Goal: Check status: Check status

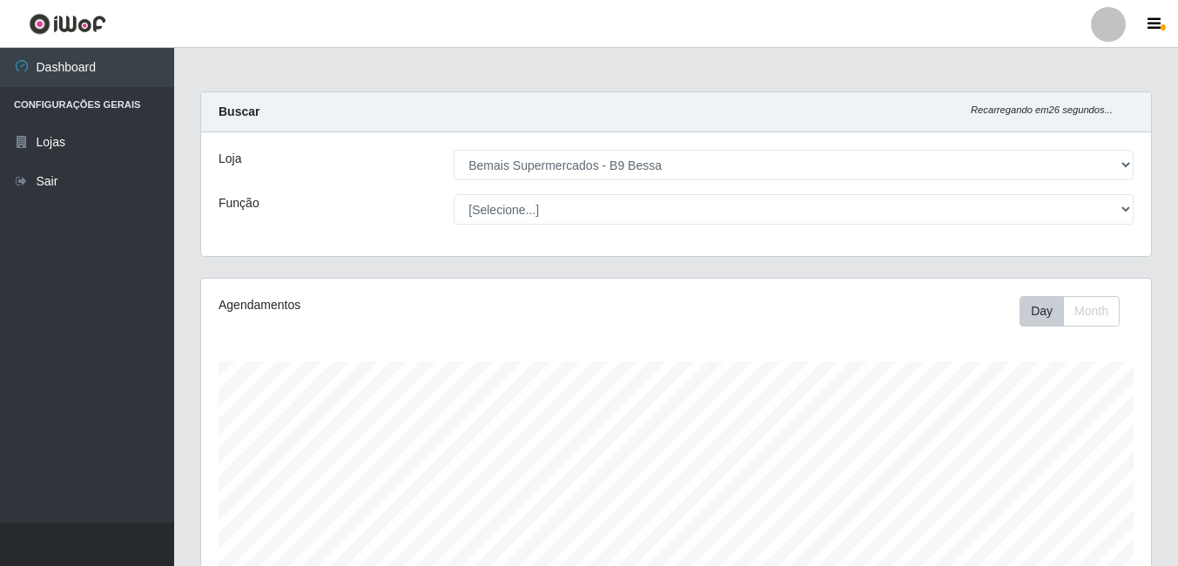
select select "410"
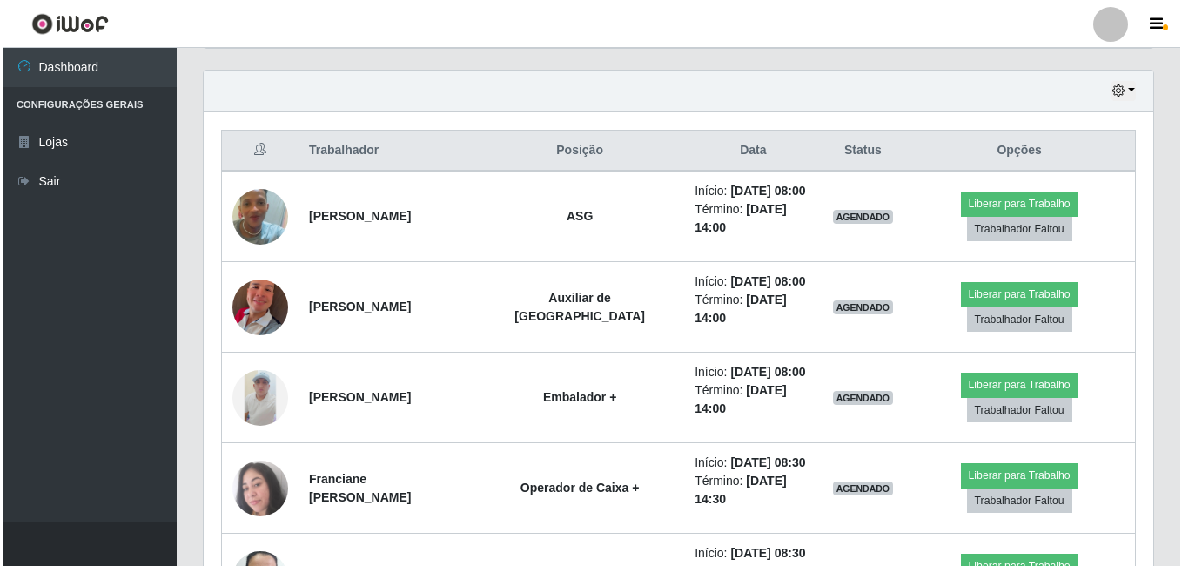
scroll to position [573, 0]
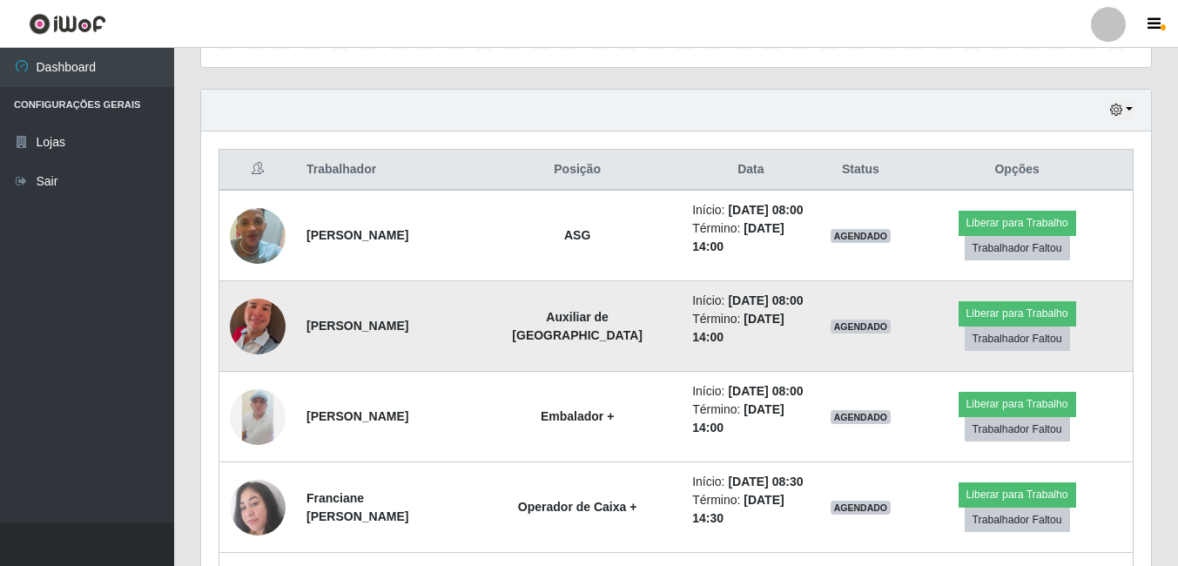
click at [250, 320] on img at bounding box center [258, 326] width 56 height 99
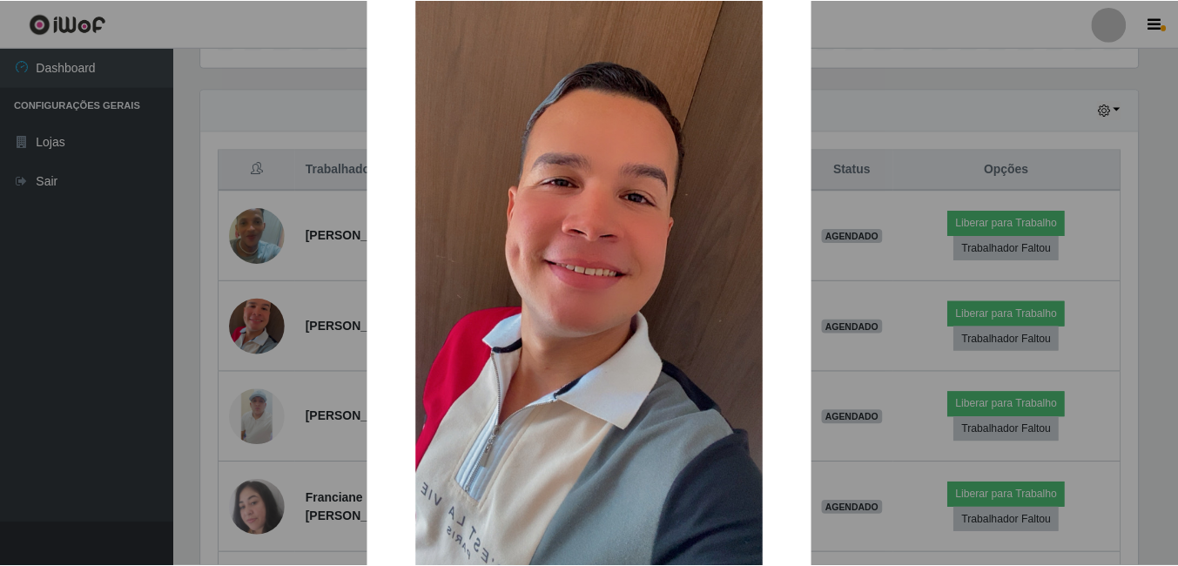
scroll to position [31, 0]
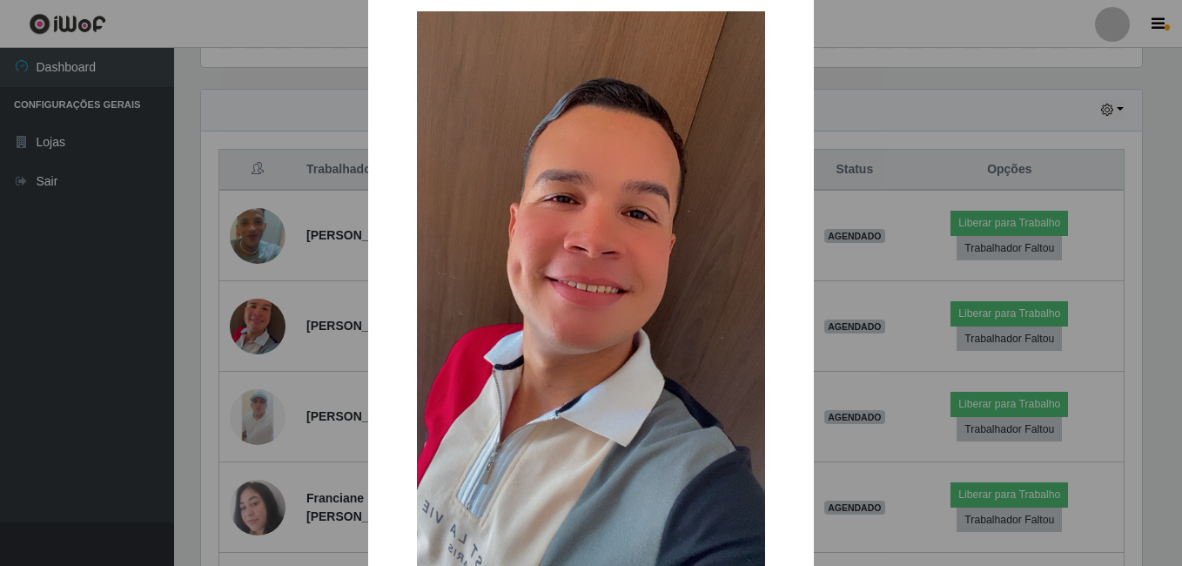
click at [394, 352] on div "×" at bounding box center [591, 321] width 411 height 654
drag, startPoint x: 242, startPoint y: 331, endPoint x: 246, endPoint y: 313, distance: 17.8
click at [245, 331] on div "× OK Cancel" at bounding box center [591, 283] width 1182 height 566
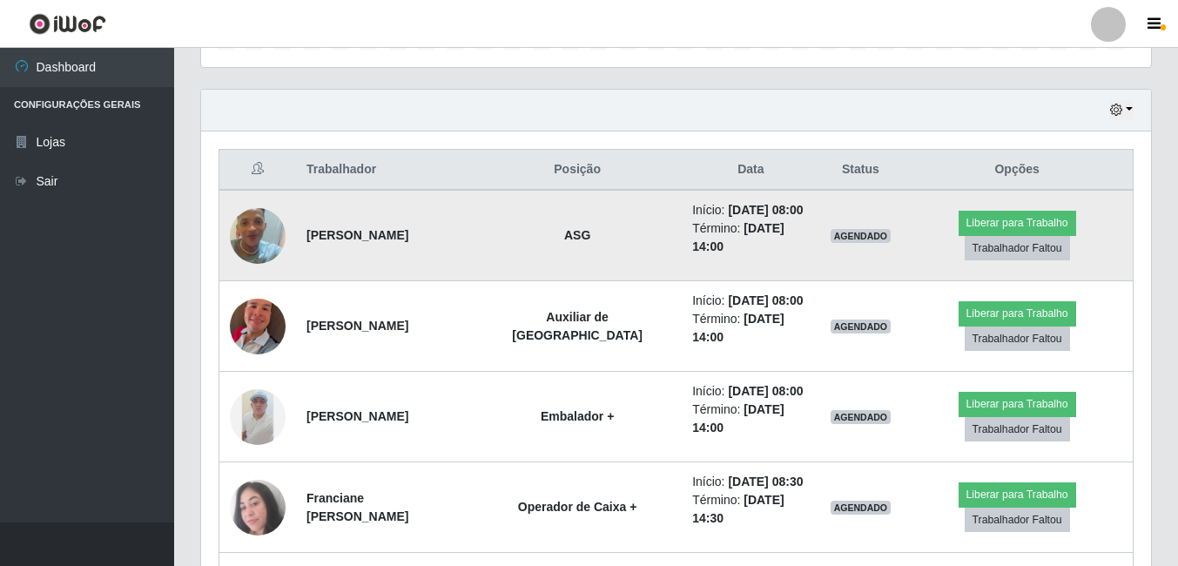
scroll to position [361, 950]
click at [248, 272] on td at bounding box center [257, 235] width 77 height 91
click at [253, 249] on img at bounding box center [258, 235] width 56 height 99
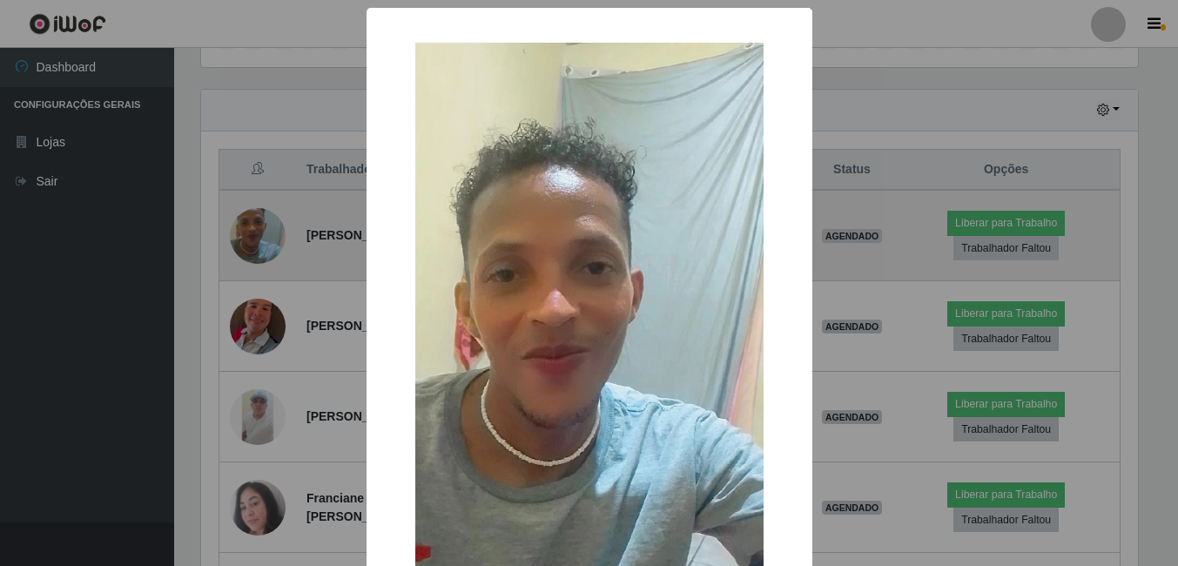
scroll to position [361, 941]
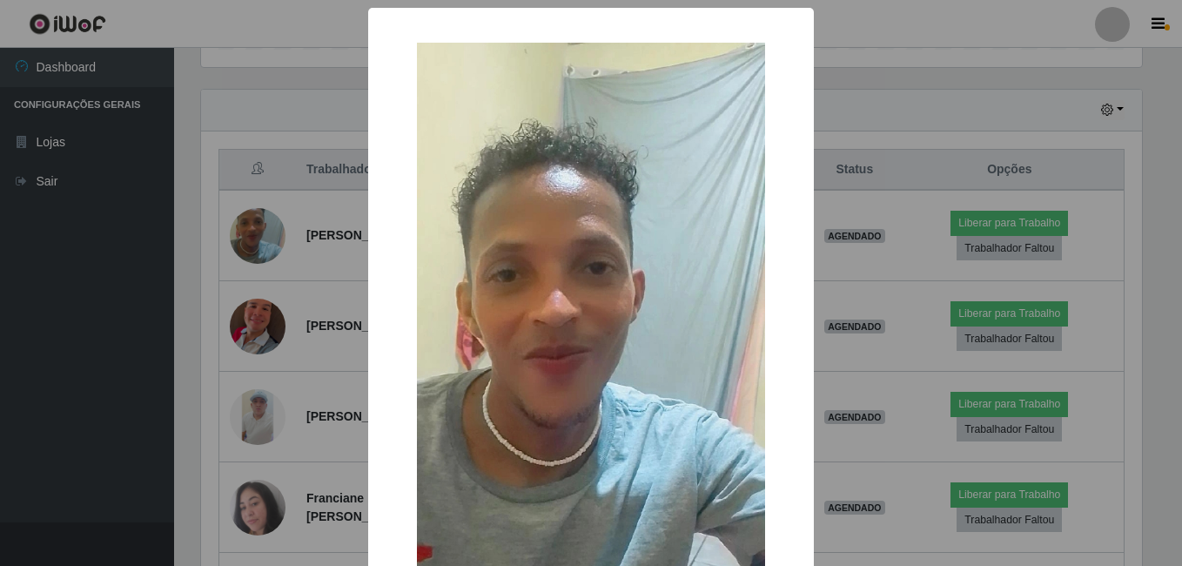
click at [300, 302] on div "× OK Cancel" at bounding box center [591, 283] width 1182 height 566
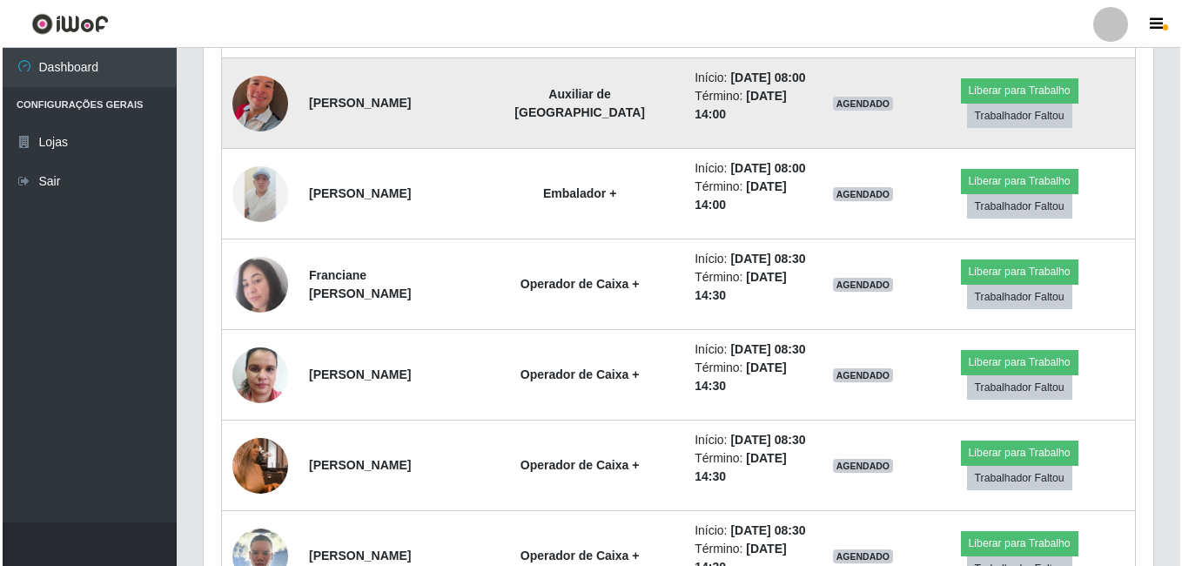
scroll to position [834, 0]
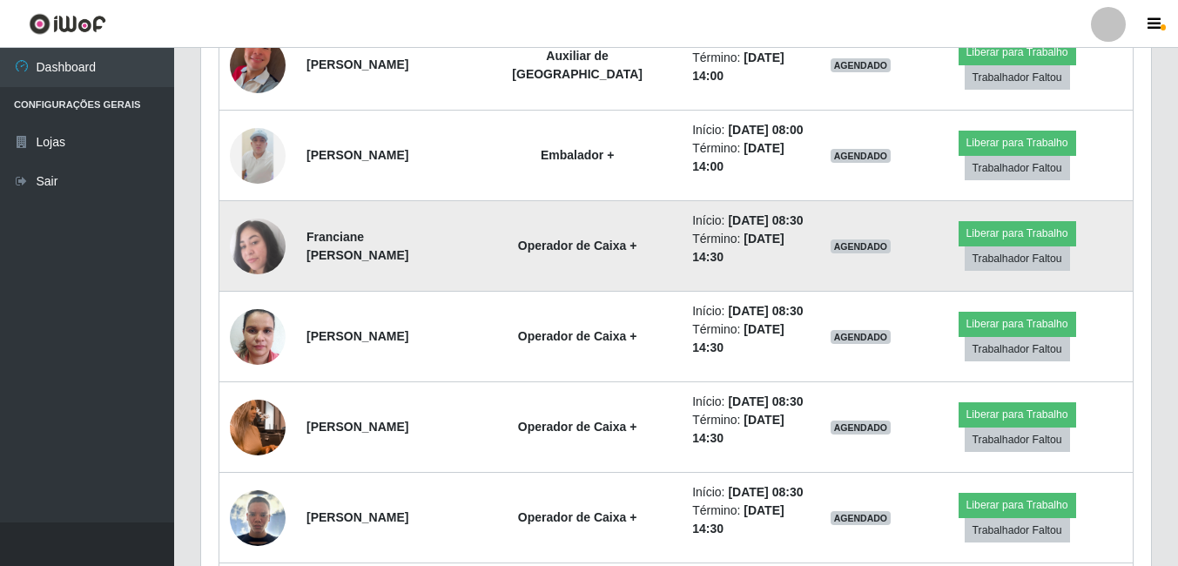
click at [253, 258] on img at bounding box center [258, 247] width 56 height 56
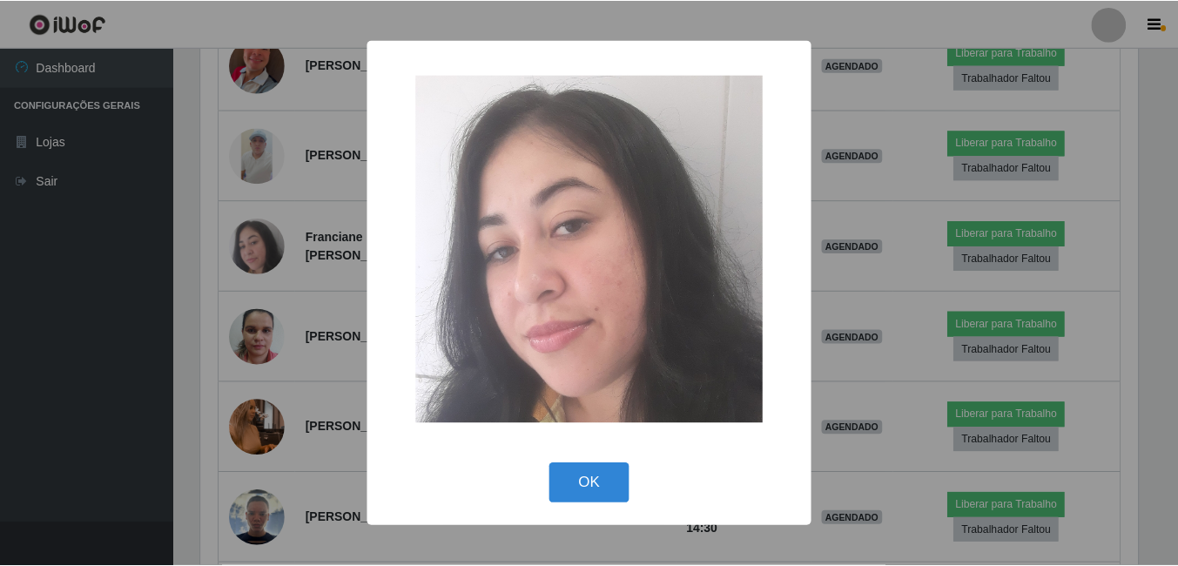
scroll to position [361, 941]
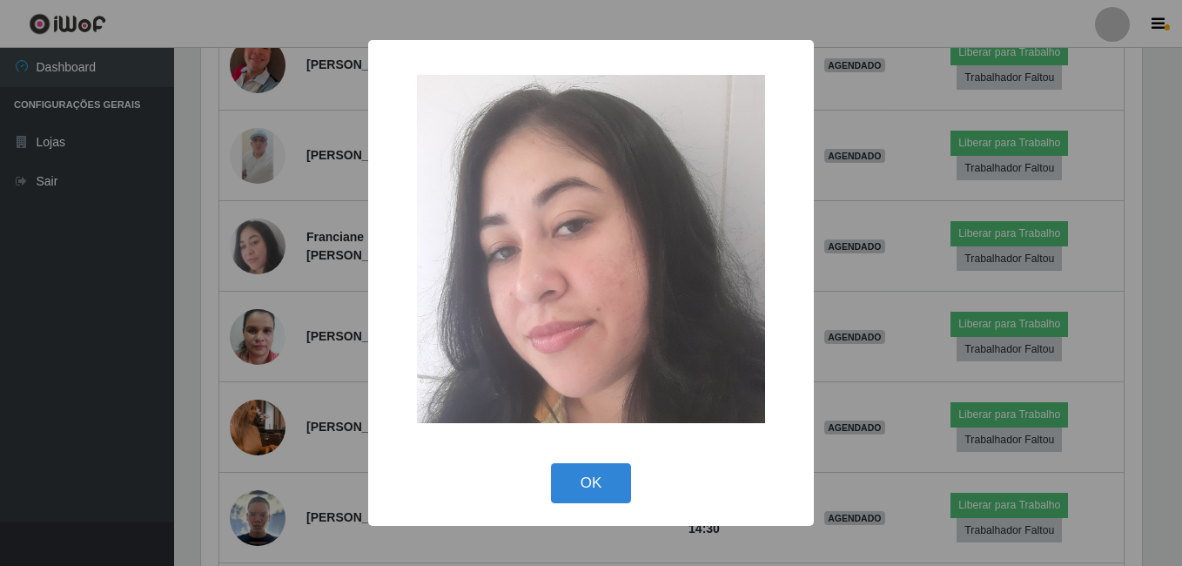
click at [269, 278] on div "× OK Cancel" at bounding box center [591, 283] width 1182 height 566
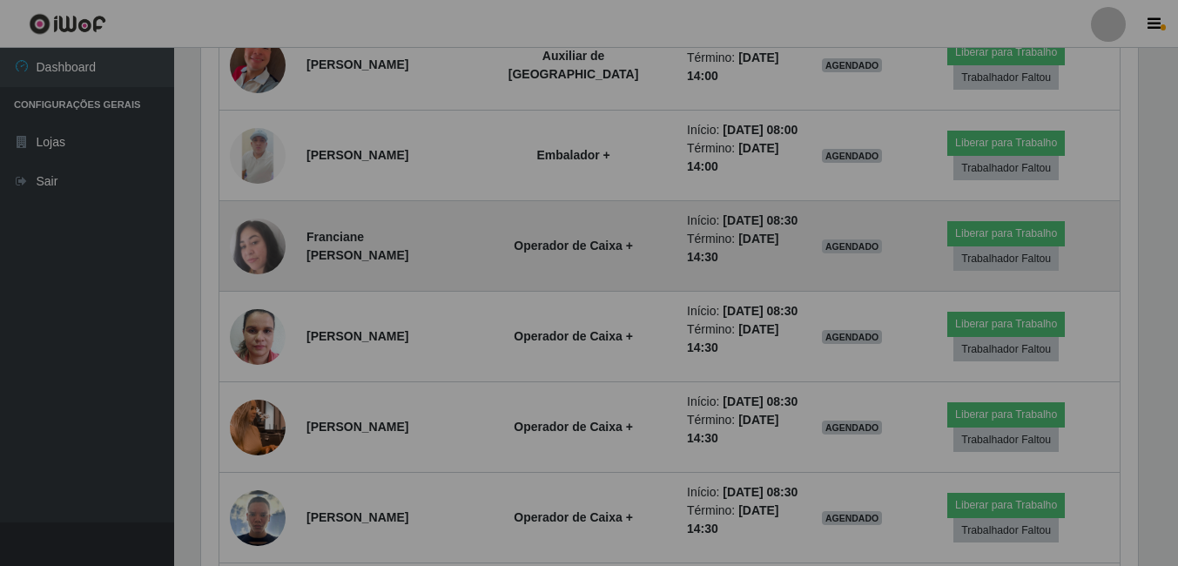
scroll to position [361, 950]
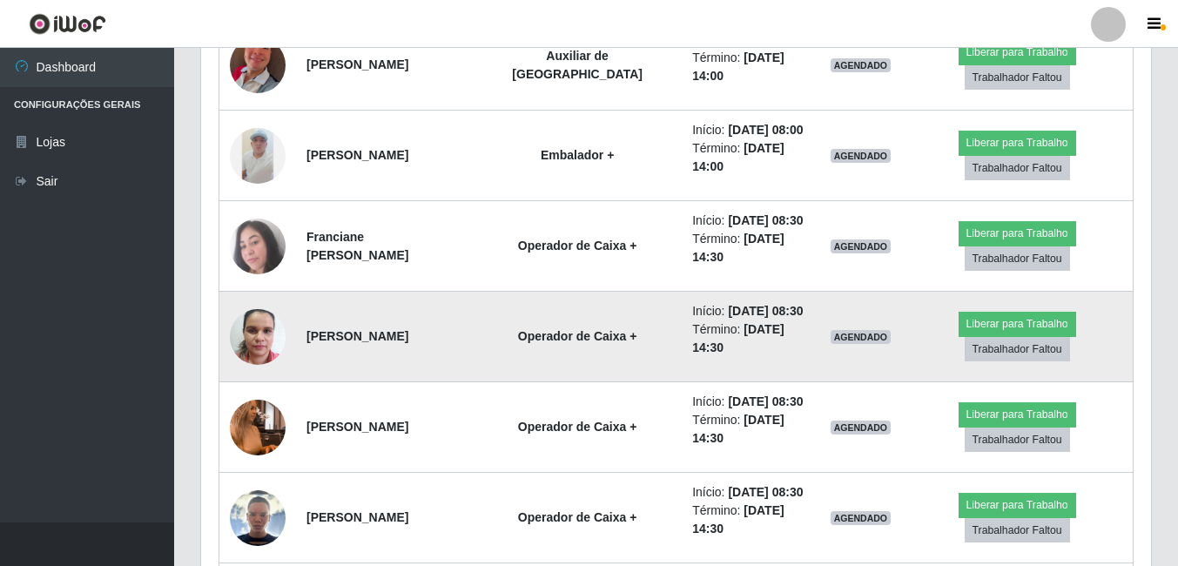
click at [246, 327] on img at bounding box center [258, 336] width 56 height 75
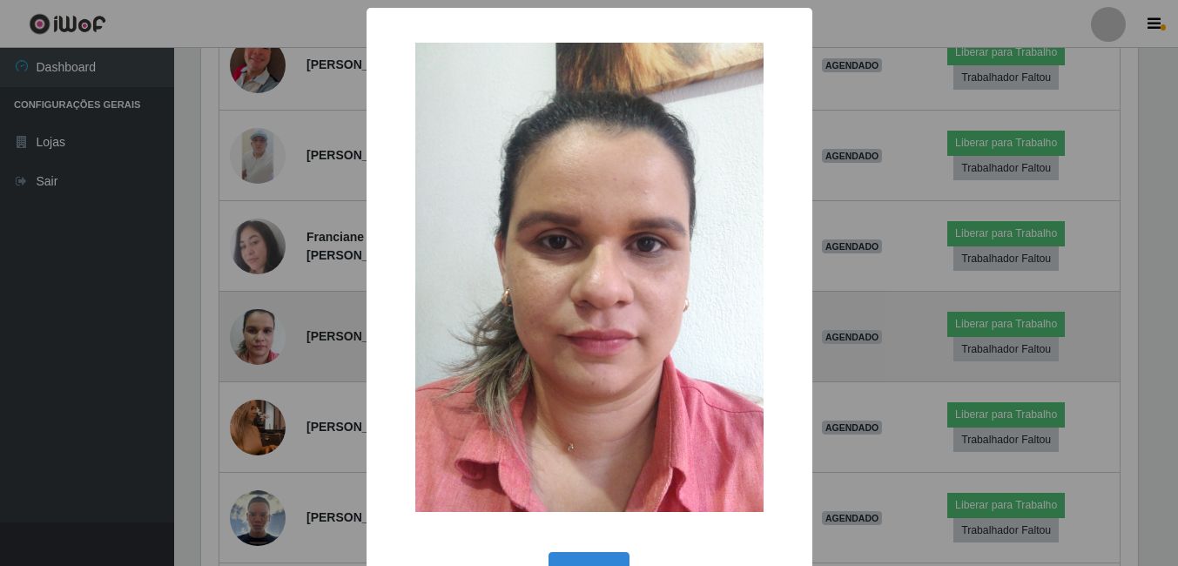
scroll to position [361, 941]
click at [246, 327] on div "× OK Cancel" at bounding box center [591, 283] width 1182 height 566
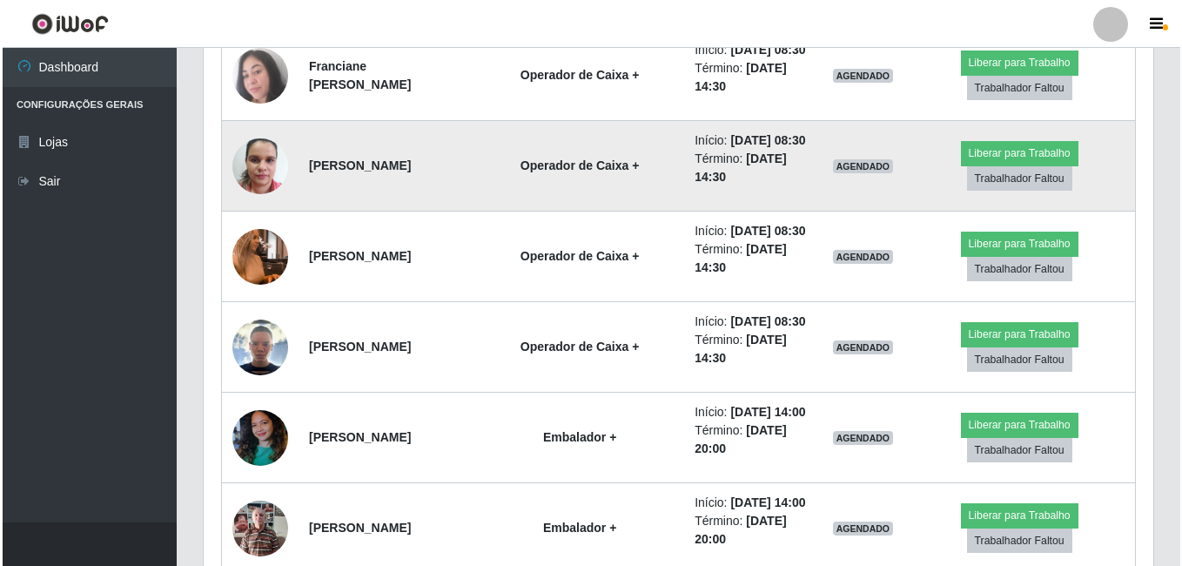
scroll to position [1008, 0]
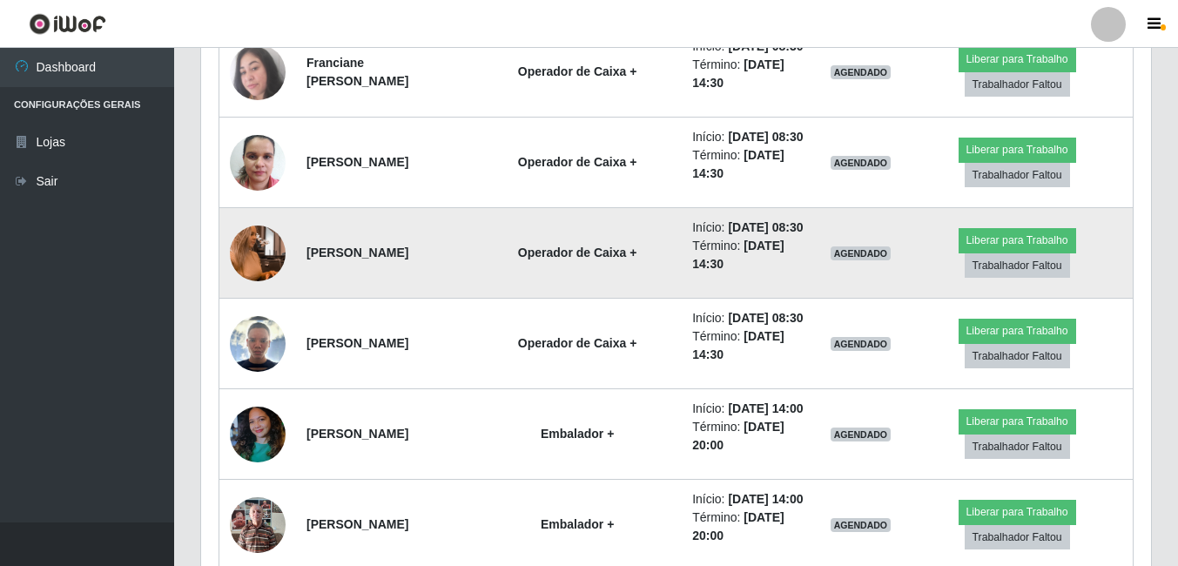
click at [259, 279] on img at bounding box center [258, 253] width 56 height 99
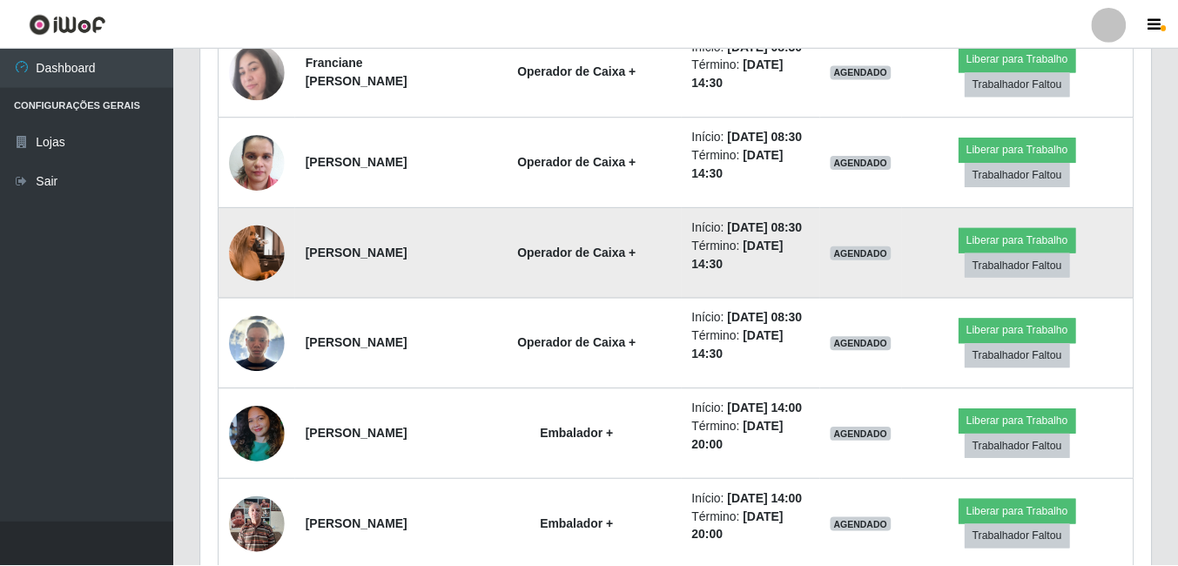
scroll to position [361, 941]
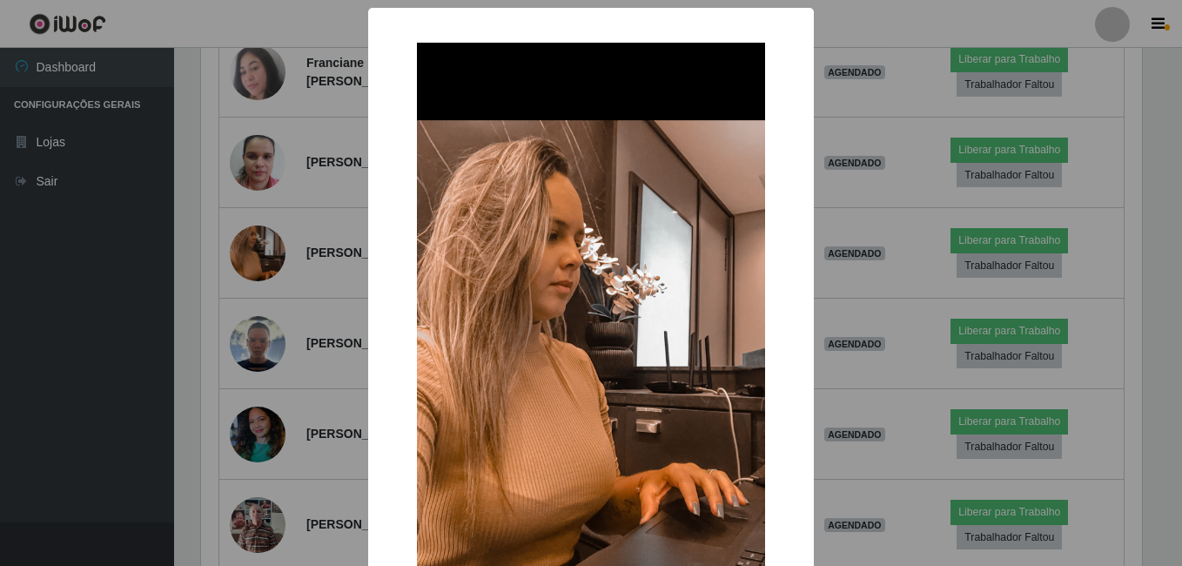
click at [261, 287] on div "× OK Cancel" at bounding box center [591, 283] width 1182 height 566
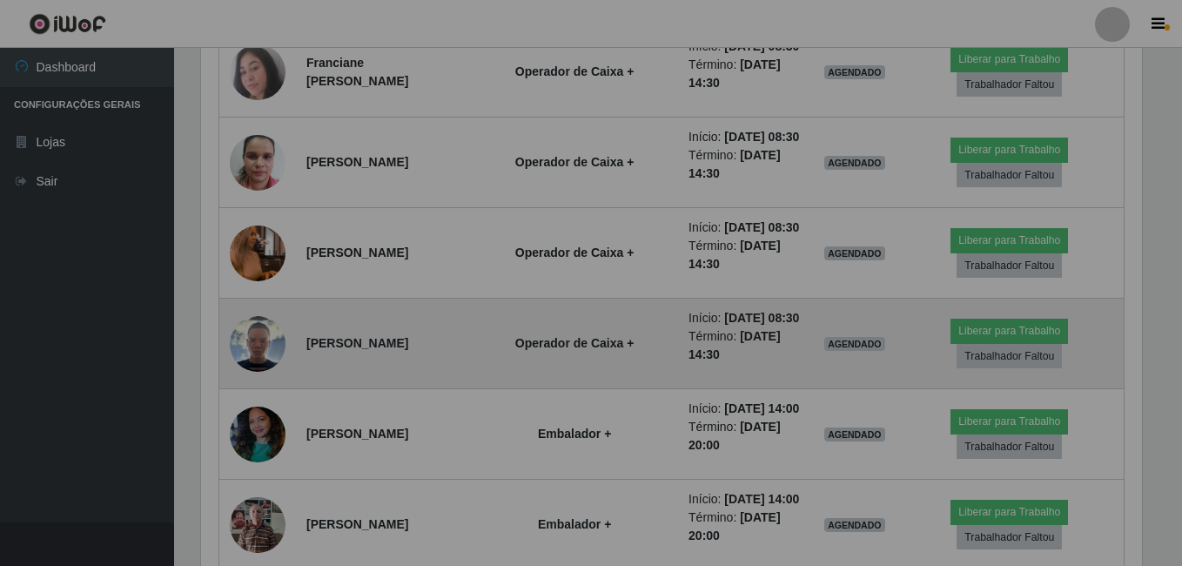
scroll to position [361, 950]
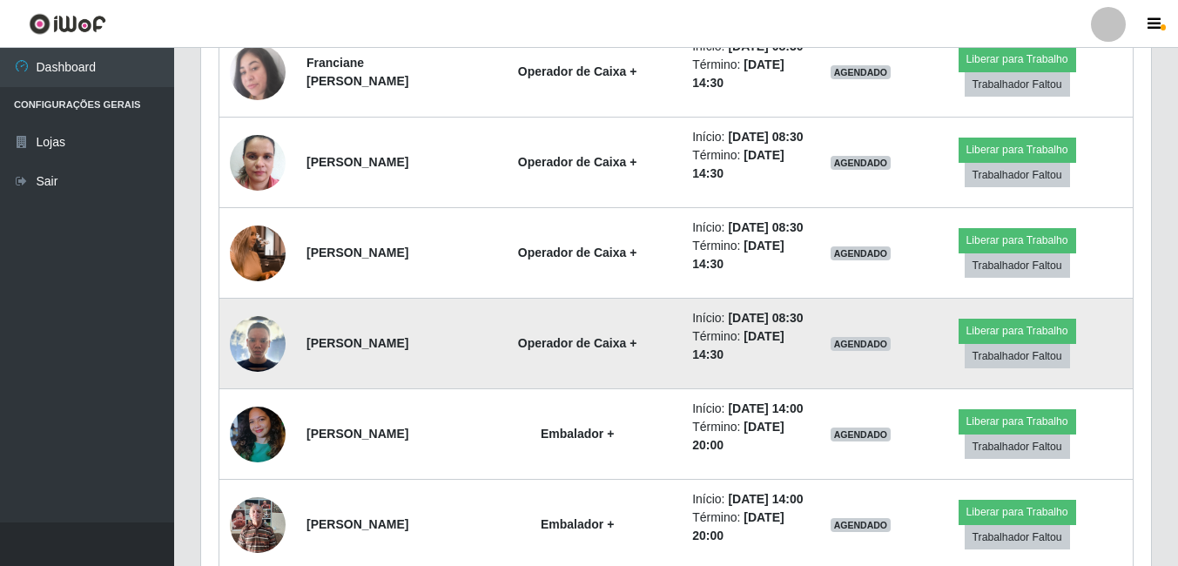
click at [259, 328] on img at bounding box center [258, 344] width 56 height 56
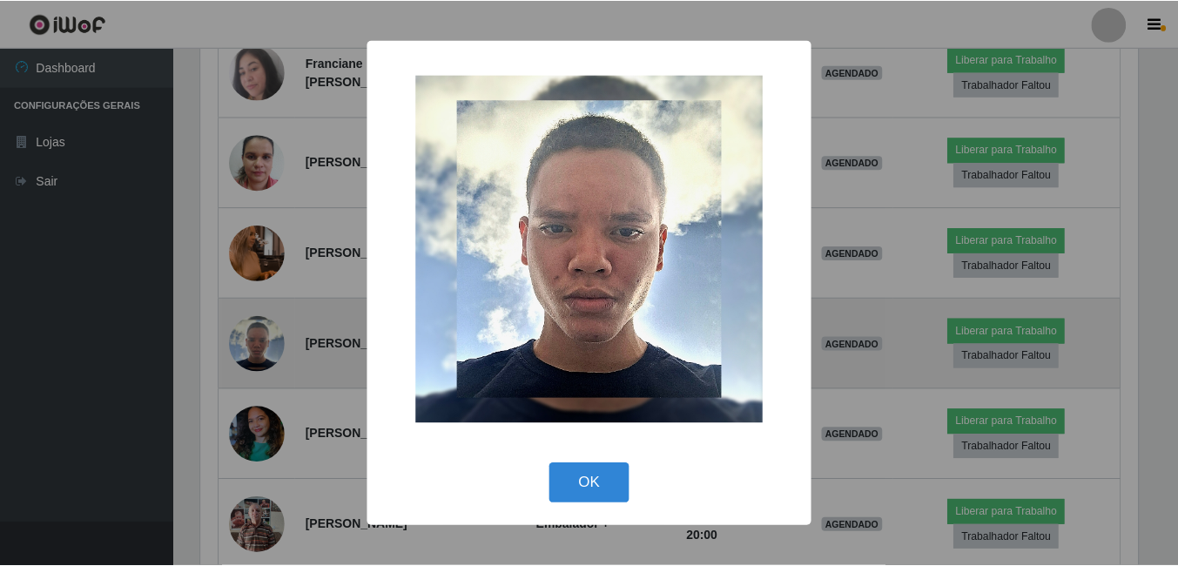
scroll to position [361, 941]
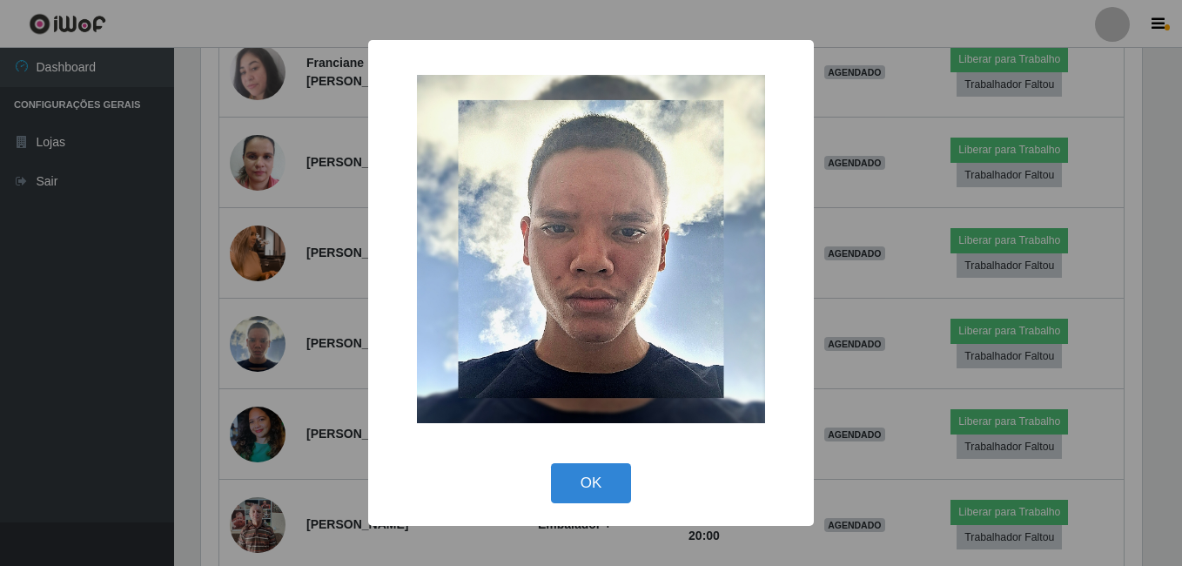
click at [268, 333] on div "× OK Cancel" at bounding box center [591, 283] width 1182 height 566
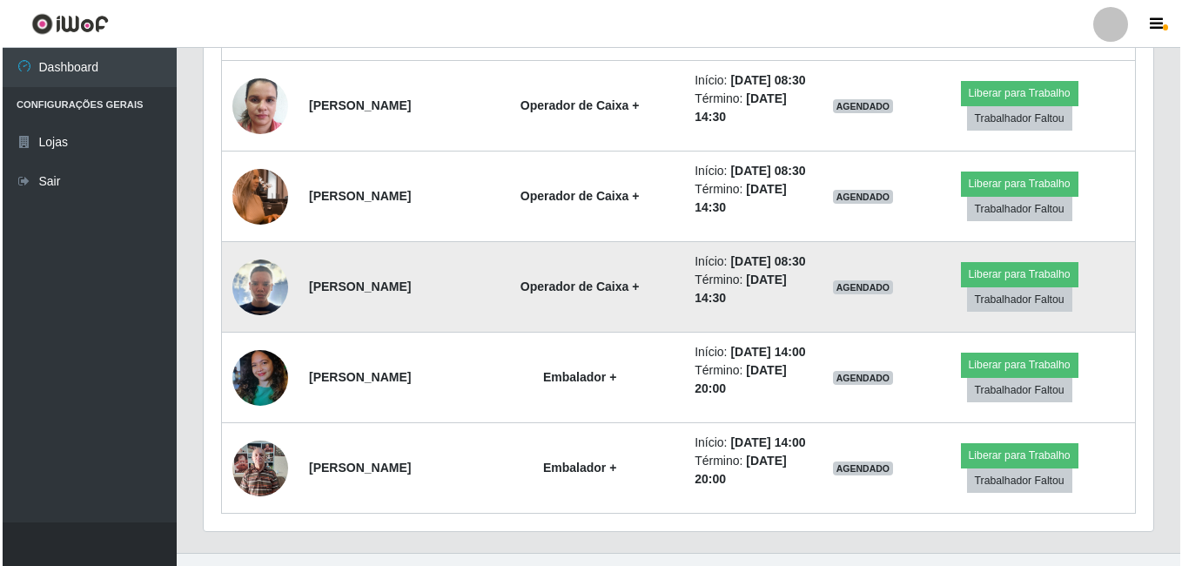
scroll to position [0, 0]
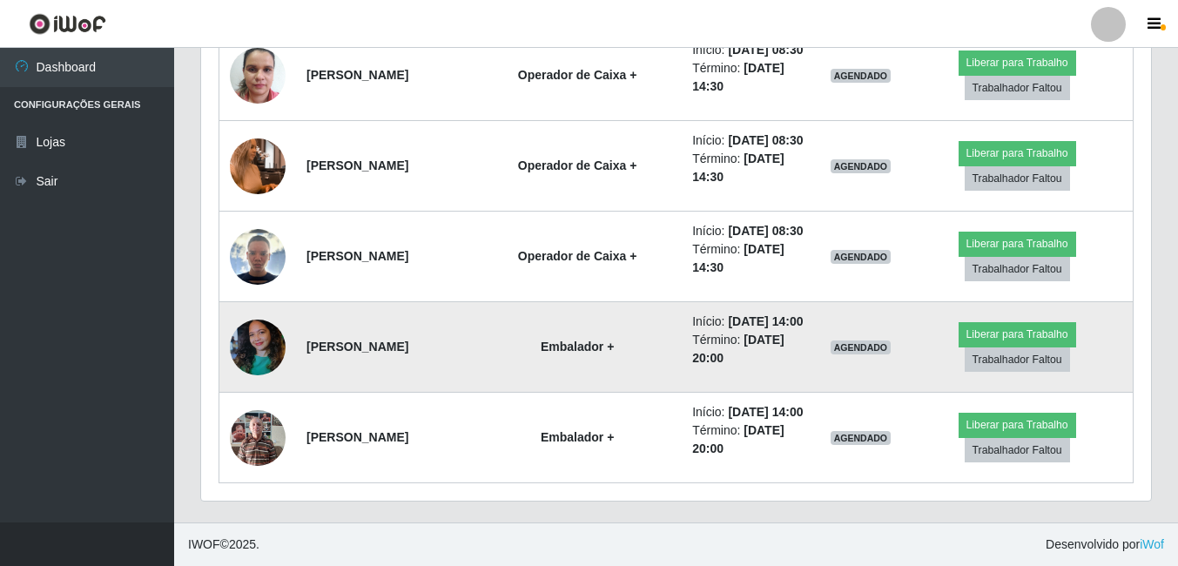
click at [269, 332] on img at bounding box center [258, 347] width 56 height 74
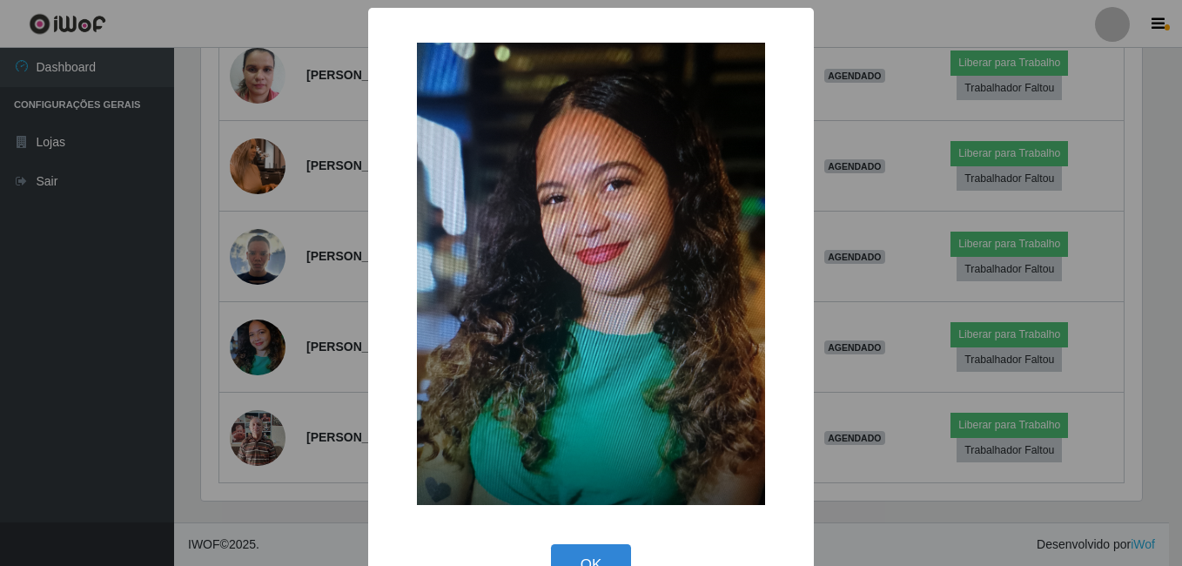
click at [274, 332] on div "× OK Cancel" at bounding box center [591, 283] width 1182 height 566
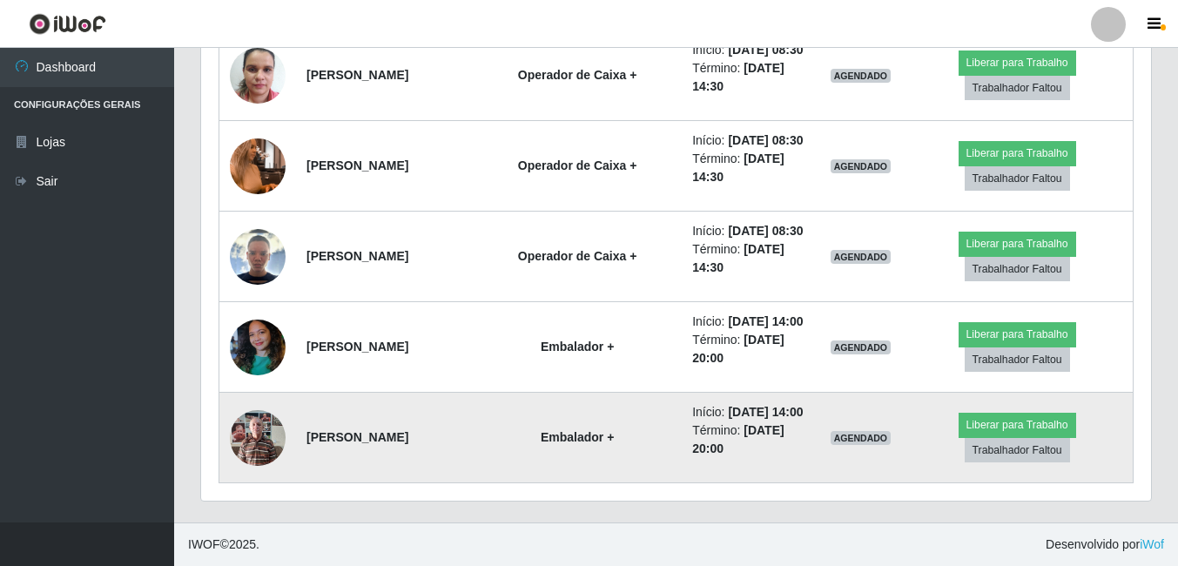
click at [247, 424] on img at bounding box center [258, 438] width 56 height 74
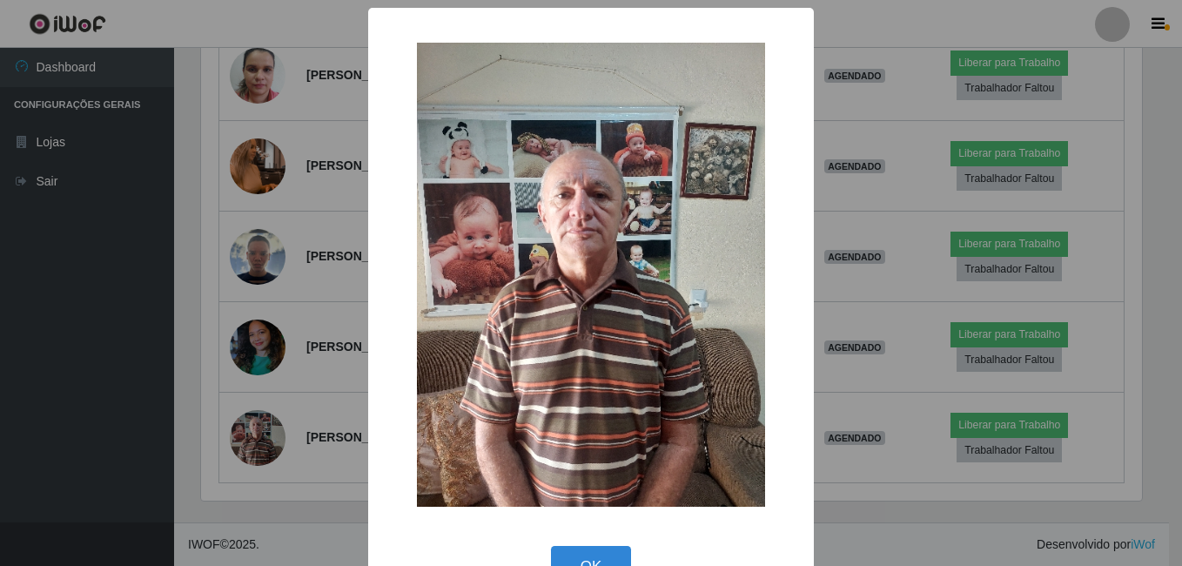
click at [278, 418] on div "× OK Cancel" at bounding box center [591, 283] width 1182 height 566
